Goal: Information Seeking & Learning: Understand process/instructions

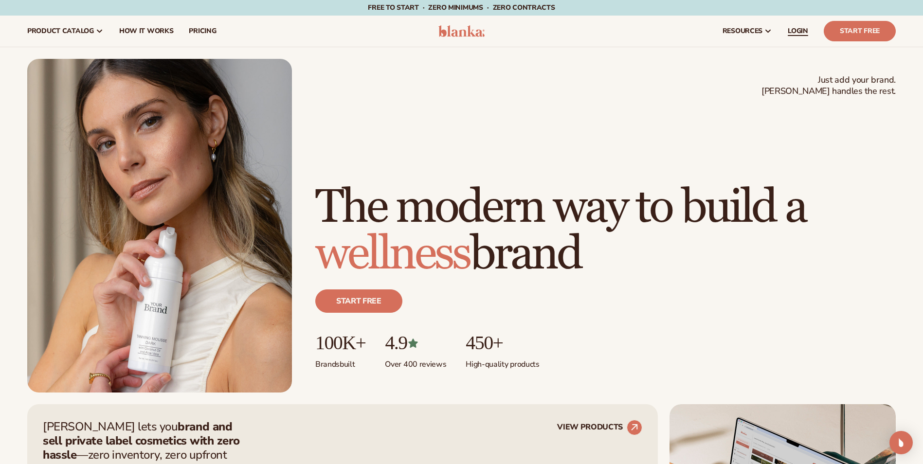
click at [800, 27] on span "LOGIN" at bounding box center [798, 31] width 20 height 8
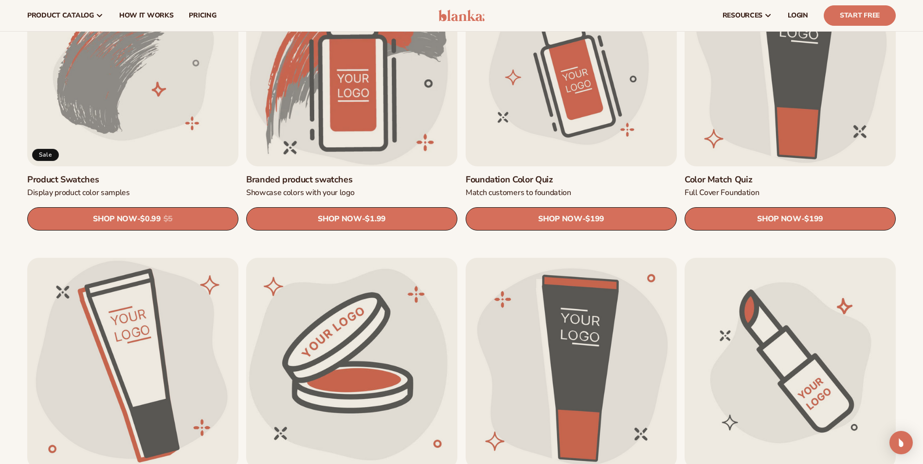
scroll to position [681, 0]
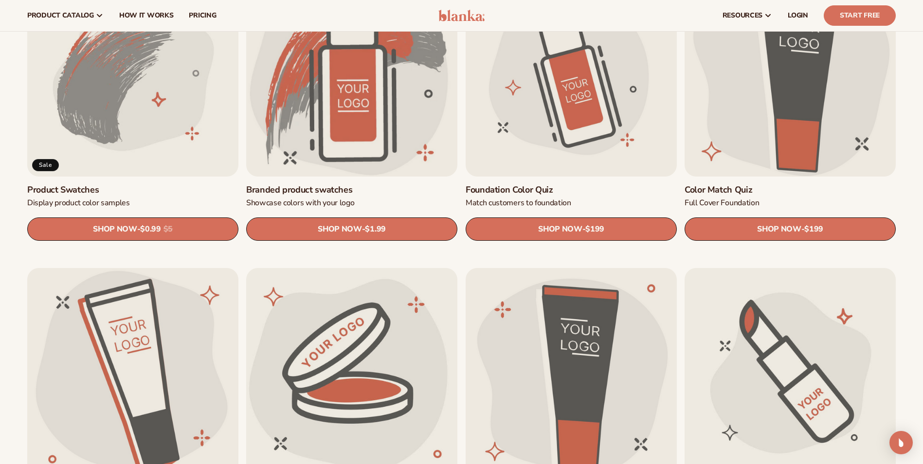
click at [779, 184] on link "Color Match Quiz" at bounding box center [790, 189] width 211 height 11
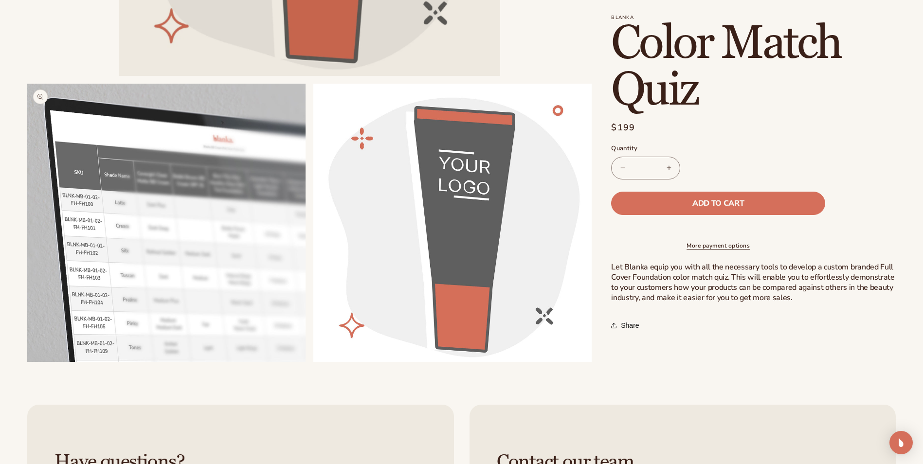
scroll to position [389, 0]
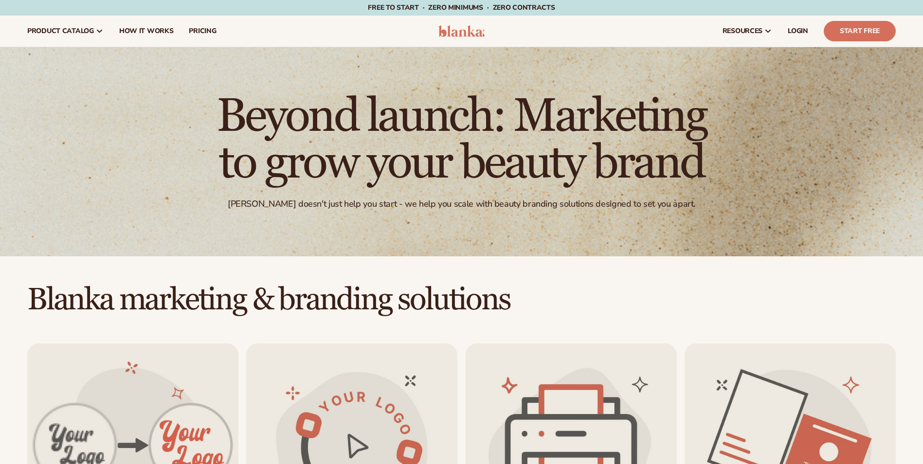
scroll to position [681, 0]
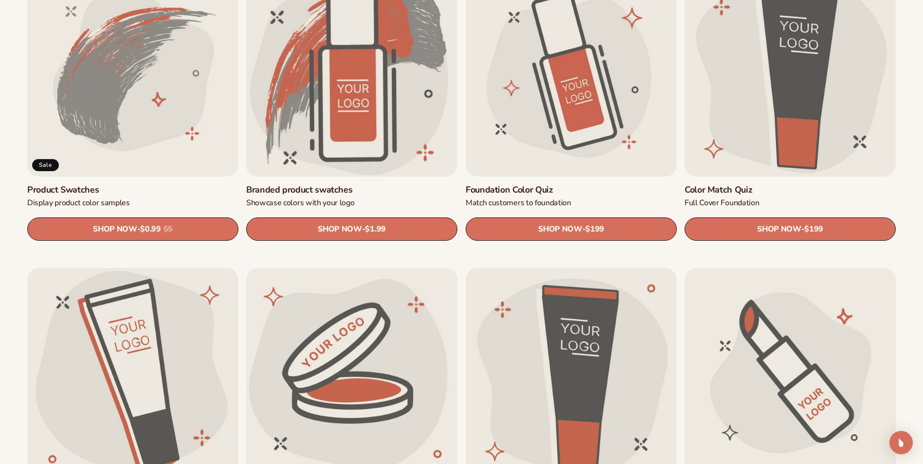
click at [570, 184] on link "Foundation Color Quiz" at bounding box center [571, 189] width 211 height 11
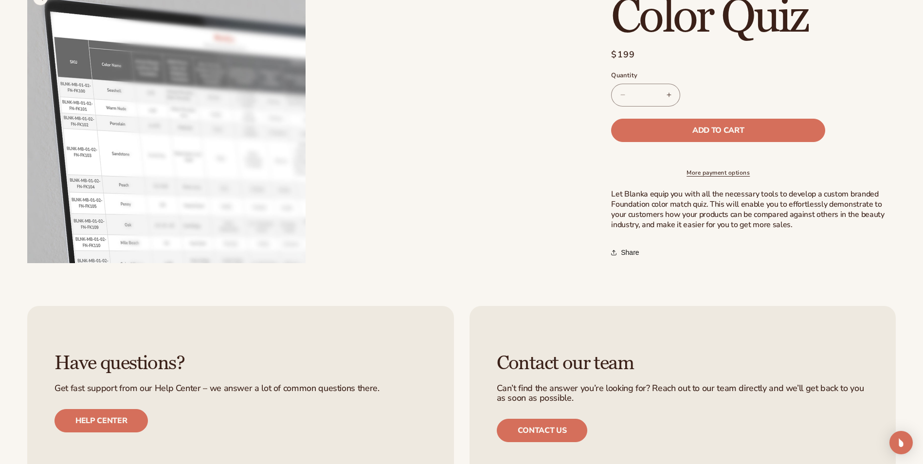
scroll to position [487, 0]
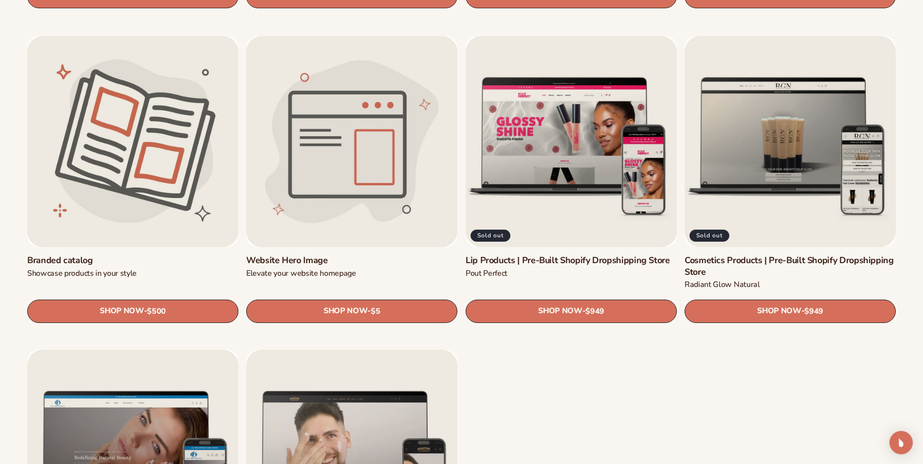
scroll to position [1265, 0]
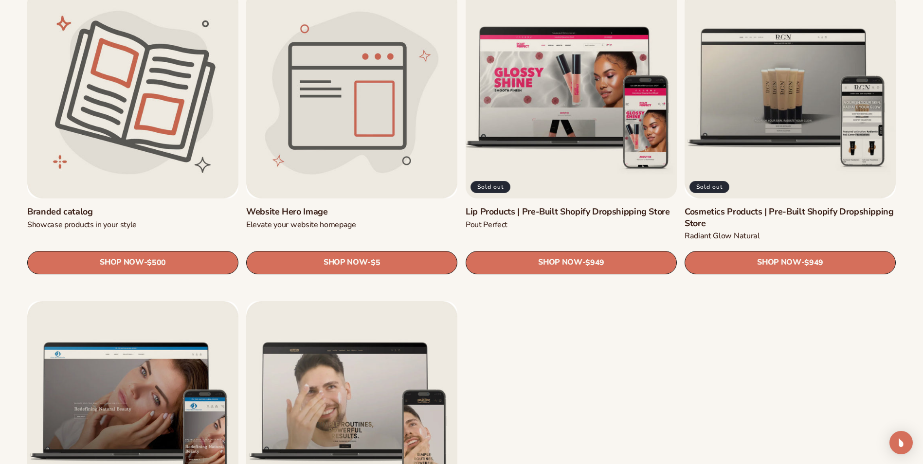
click at [574, 206] on link "Lip Products | Pre-Built Shopify Dropshipping Store" at bounding box center [571, 211] width 211 height 11
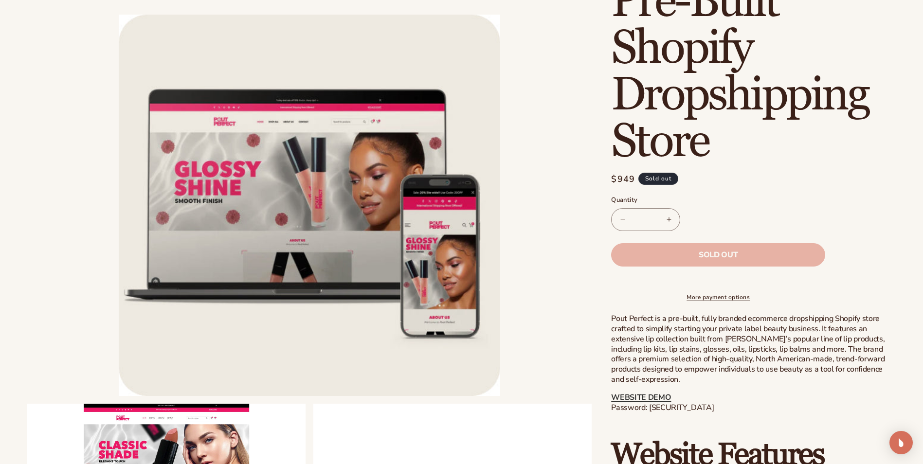
scroll to position [243, 0]
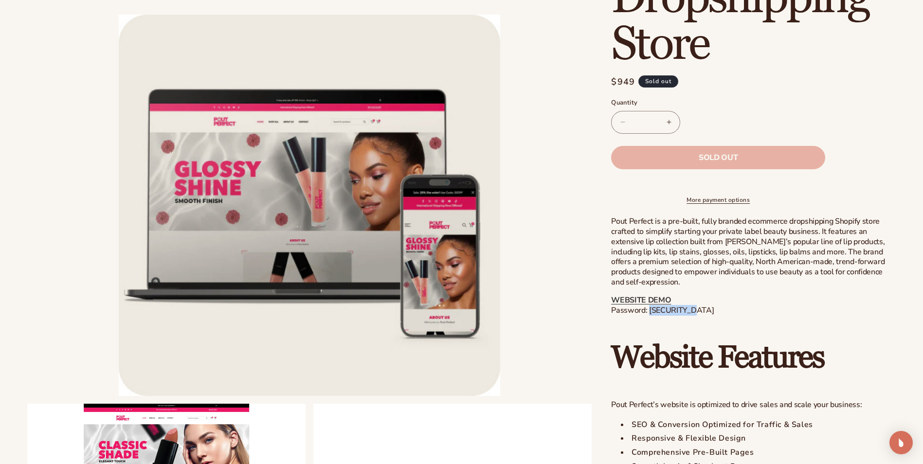
drag, startPoint x: 689, startPoint y: 317, endPoint x: 649, endPoint y: 320, distance: 40.0
click at [649, 316] on p "WEBSITE DEMO Password: [SECURITY_DATA]" at bounding box center [753, 305] width 285 height 20
copy p "blanka-lips"
